Goal: Navigation & Orientation: Find specific page/section

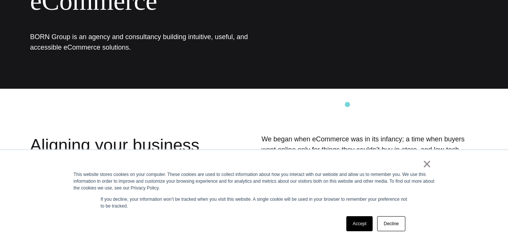
scroll to position [113, 0]
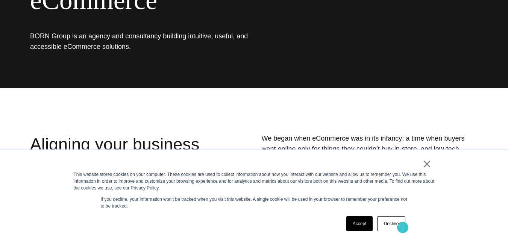
click at [401, 227] on link "Decline" at bounding box center [391, 223] width 28 height 15
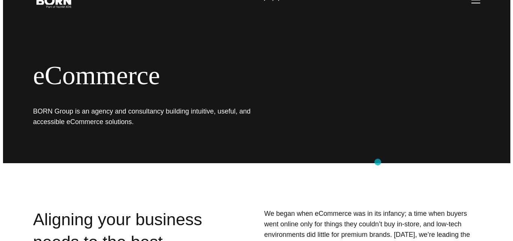
scroll to position [0, 0]
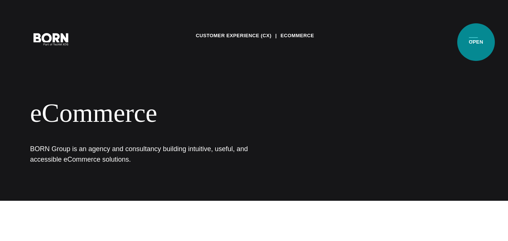
click at [476, 41] on button "Primary Menu" at bounding box center [473, 39] width 18 height 16
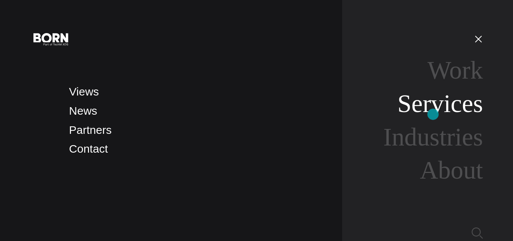
click at [433, 114] on link "Services" at bounding box center [440, 103] width 86 height 28
click at [436, 107] on link "Services" at bounding box center [440, 103] width 86 height 28
